Goal: Task Accomplishment & Management: Manage account settings

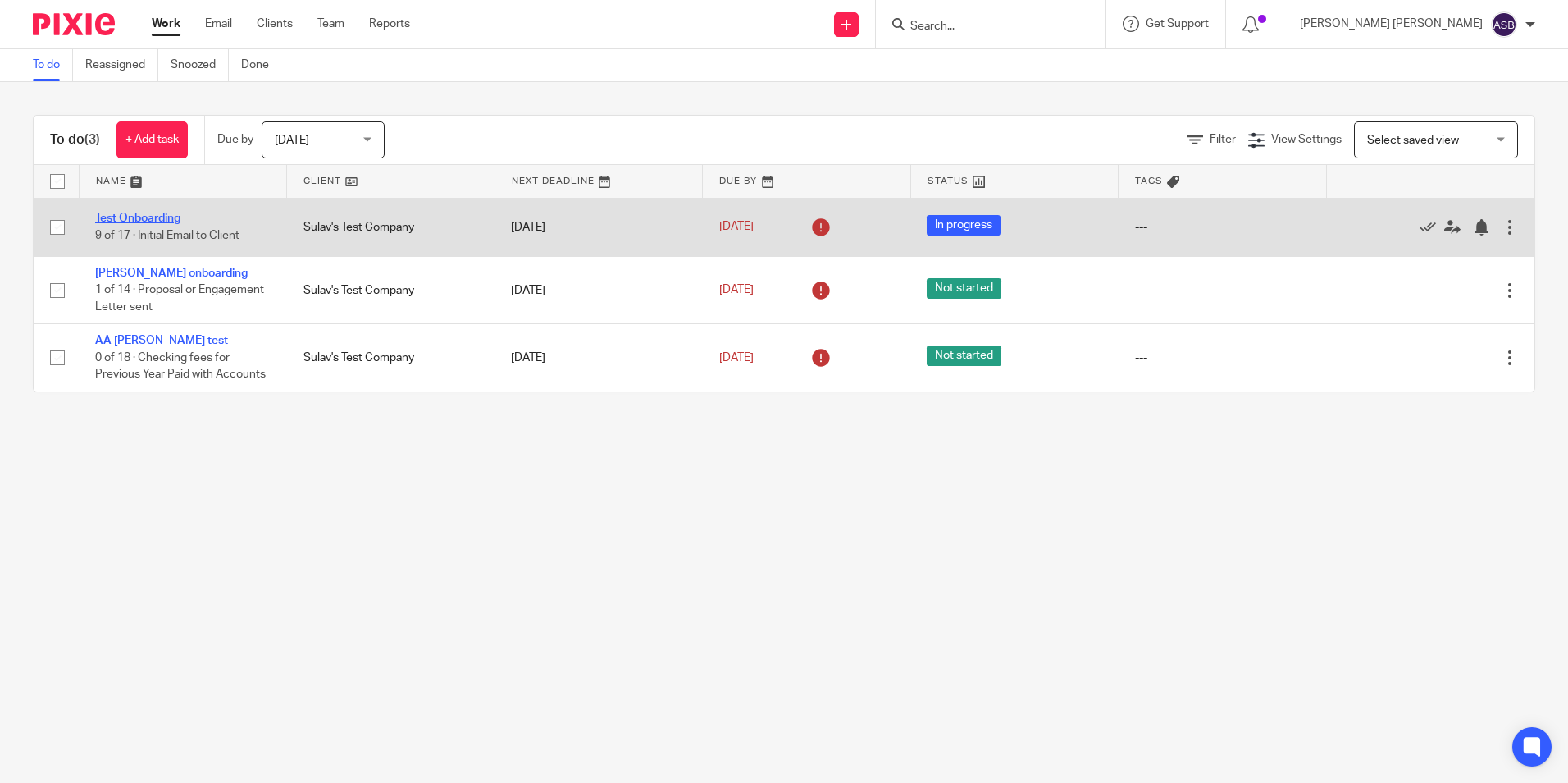
drag, startPoint x: 0, startPoint y: 0, endPoint x: 157, endPoint y: 213, distance: 264.6
click at [157, 213] on link "Test Onboarding" at bounding box center [137, 219] width 85 height 12
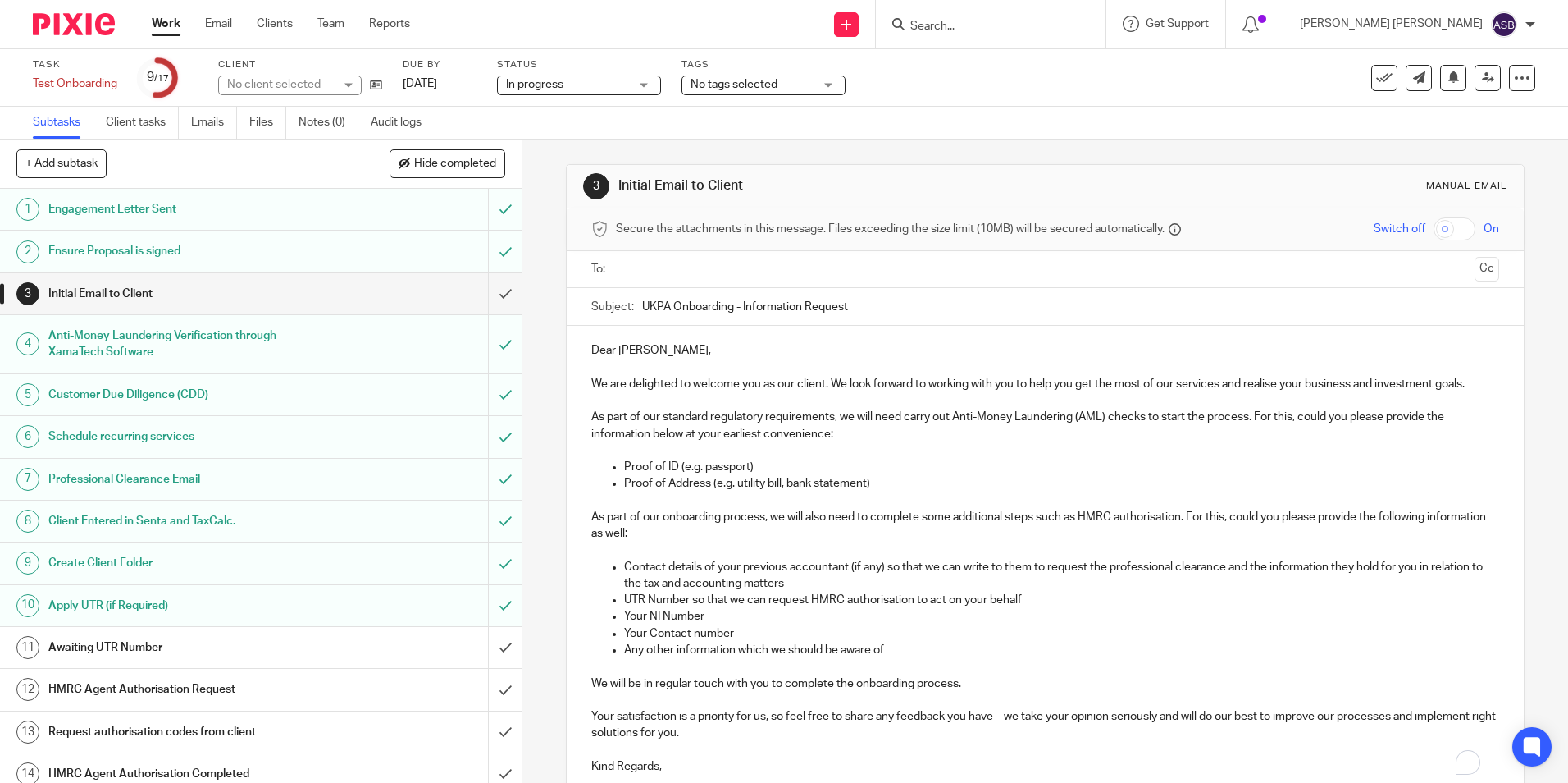
click at [111, 128] on link "Client tasks" at bounding box center [142, 122] width 73 height 32
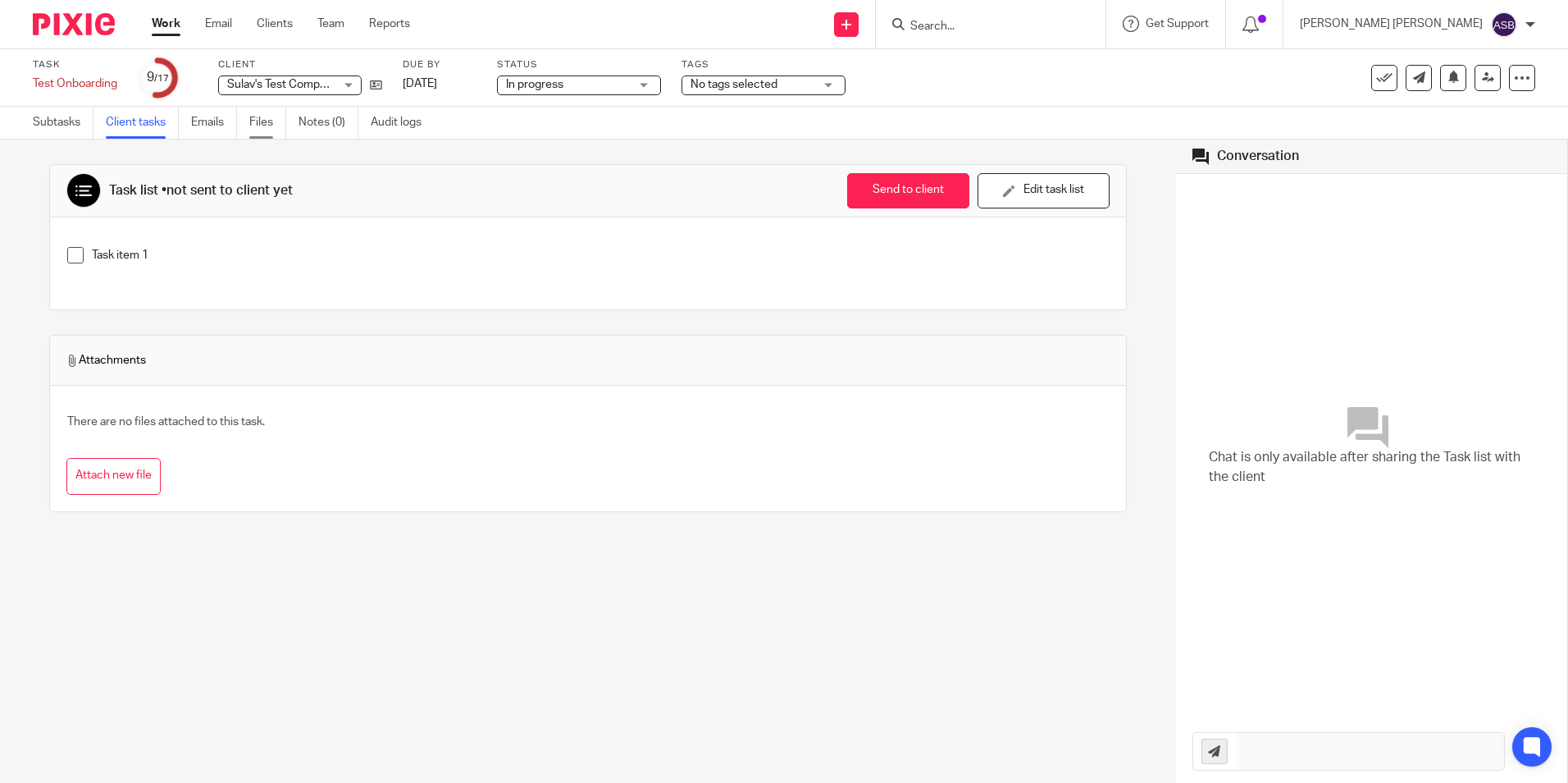
click at [259, 133] on link "Files" at bounding box center [267, 122] width 37 height 32
